Goal: Task Accomplishment & Management: Use online tool/utility

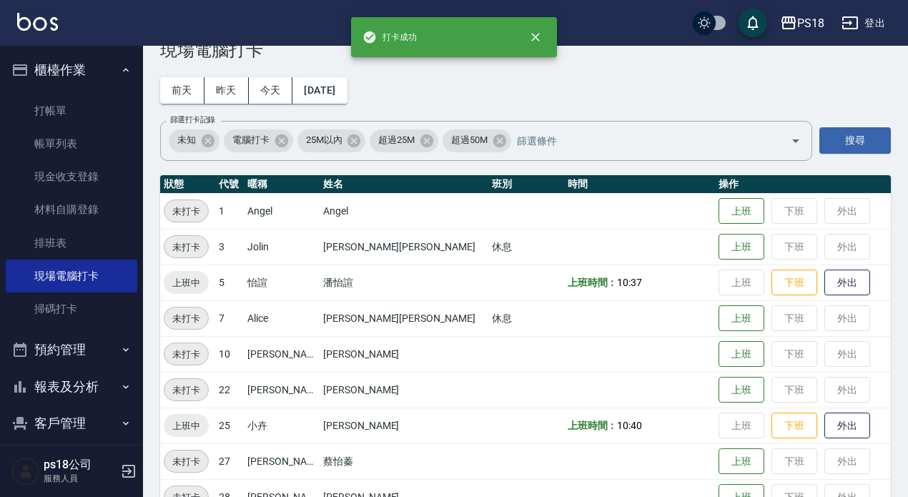
scroll to position [324, 0]
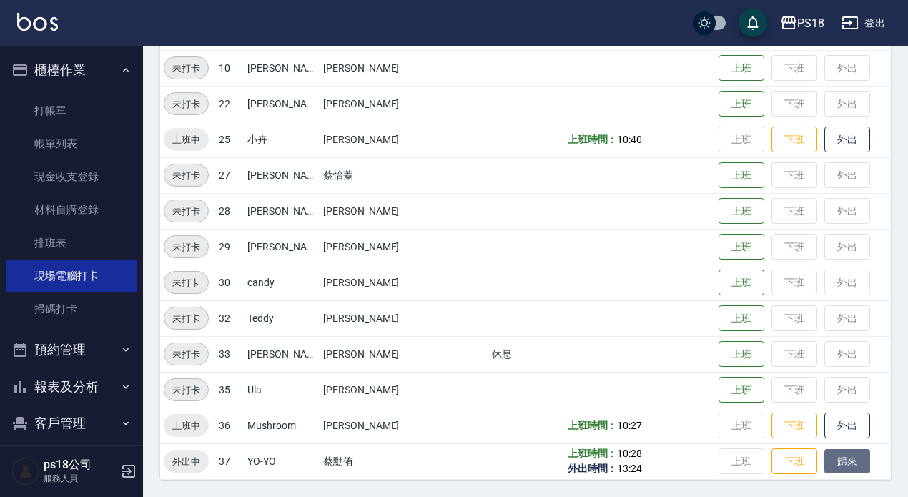
click at [824, 467] on button "歸來" at bounding box center [847, 461] width 46 height 25
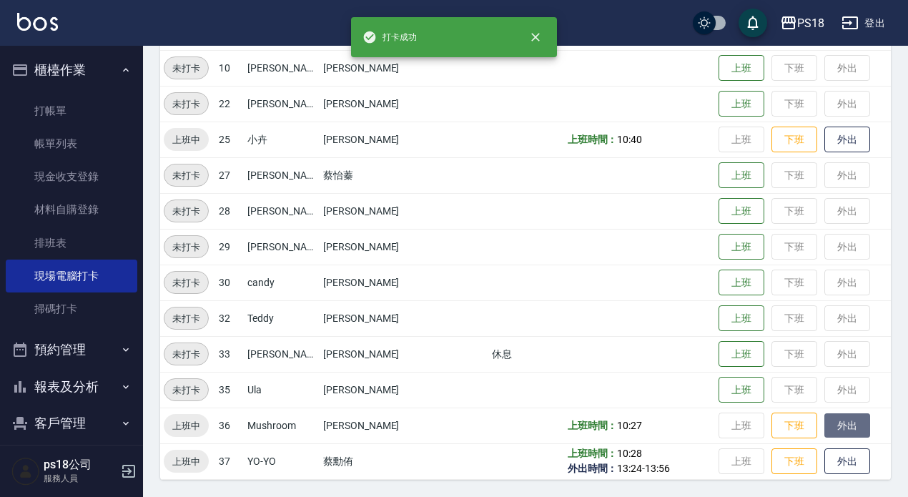
click at [824, 428] on button "外出" at bounding box center [847, 425] width 46 height 25
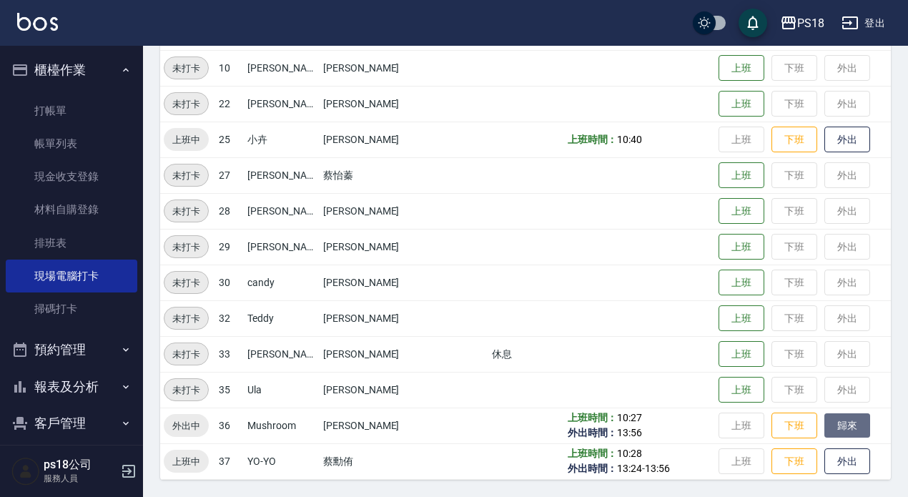
click at [824, 432] on button "歸來" at bounding box center [847, 425] width 46 height 25
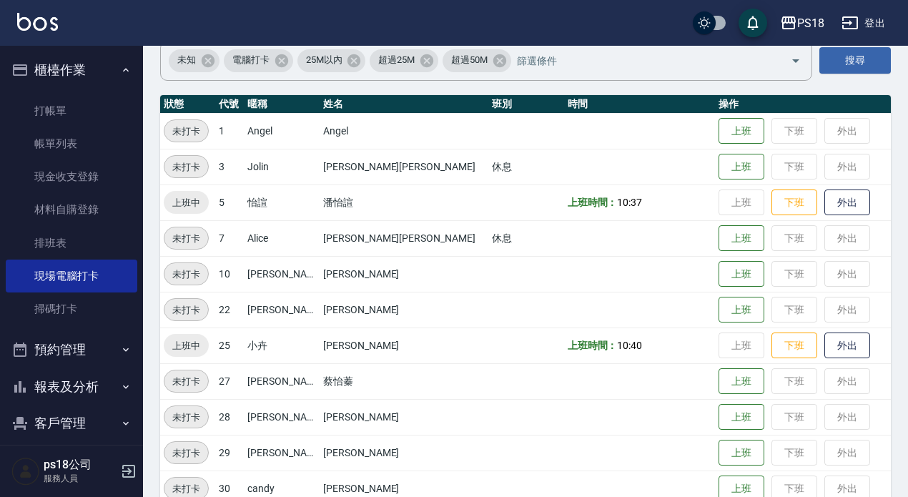
scroll to position [109, 0]
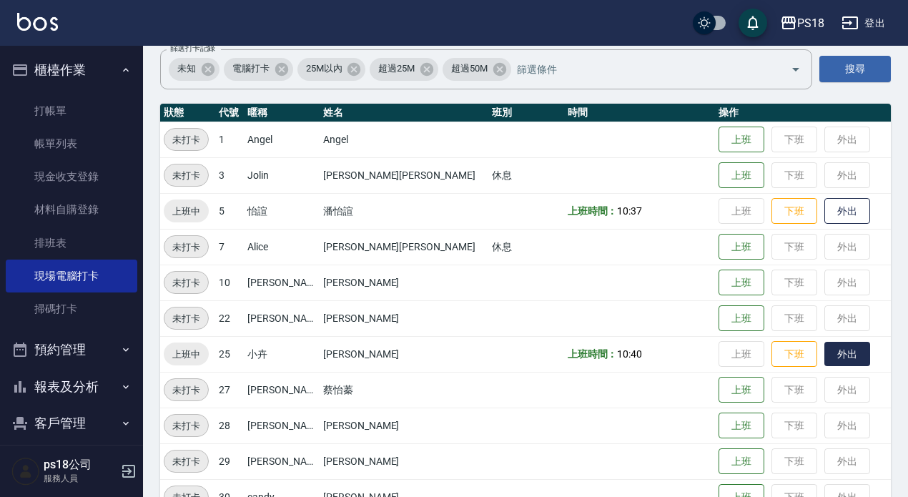
click at [824, 351] on button "外出" at bounding box center [847, 354] width 46 height 25
click at [824, 207] on button "外出" at bounding box center [847, 211] width 46 height 25
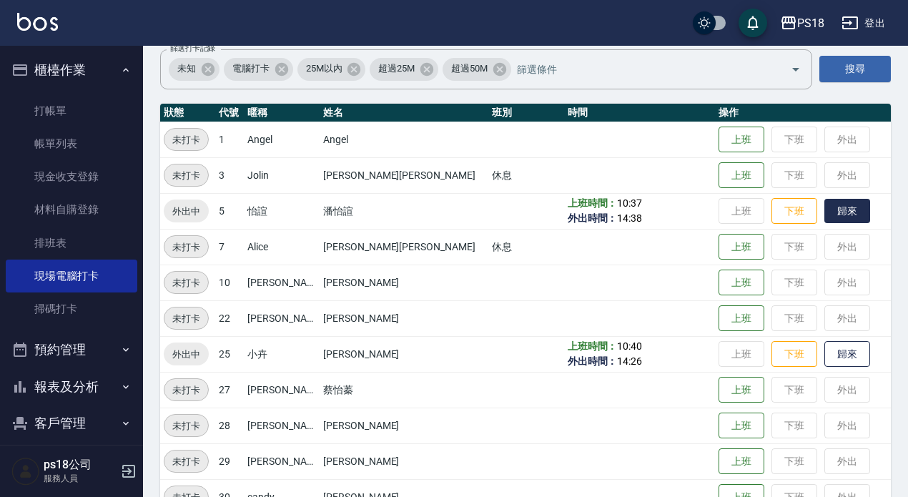
click at [824, 203] on button "歸來" at bounding box center [847, 211] width 46 height 25
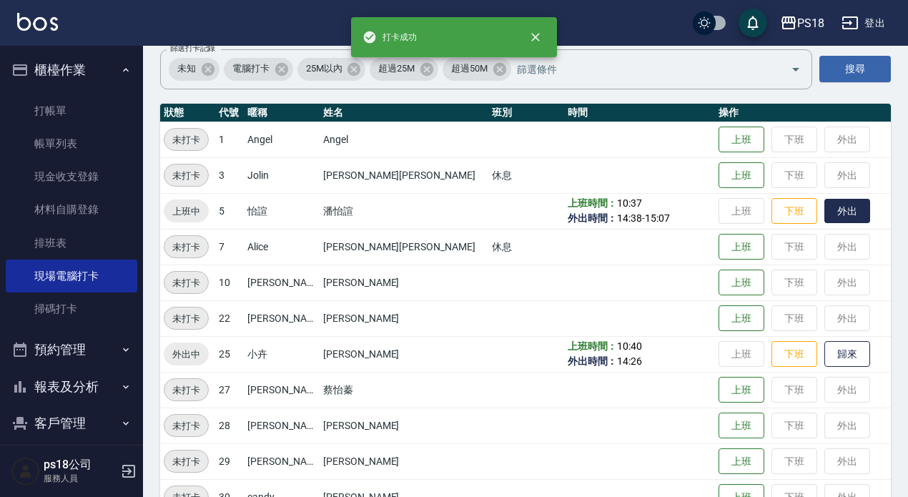
click at [824, 210] on button "外出" at bounding box center [847, 211] width 46 height 25
click at [824, 349] on button "歸來" at bounding box center [847, 354] width 46 height 25
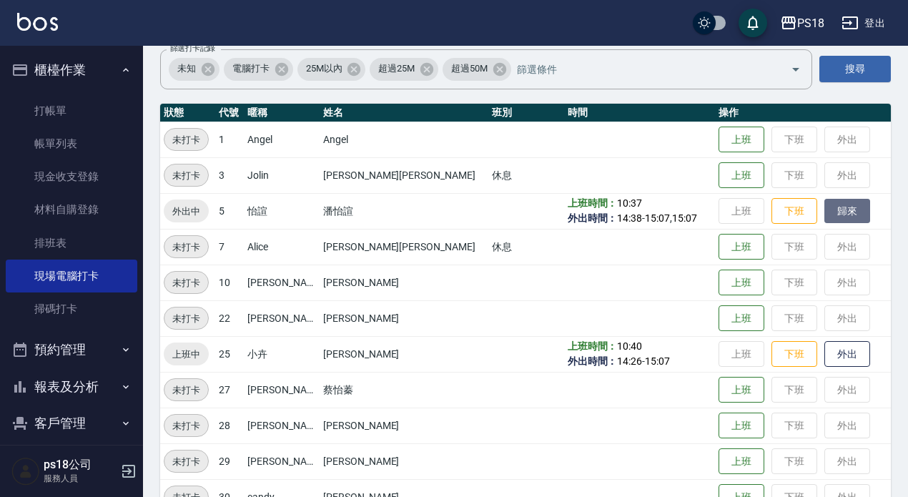
click at [825, 211] on button "歸來" at bounding box center [847, 211] width 46 height 25
